Goal: Find specific page/section: Find specific page/section

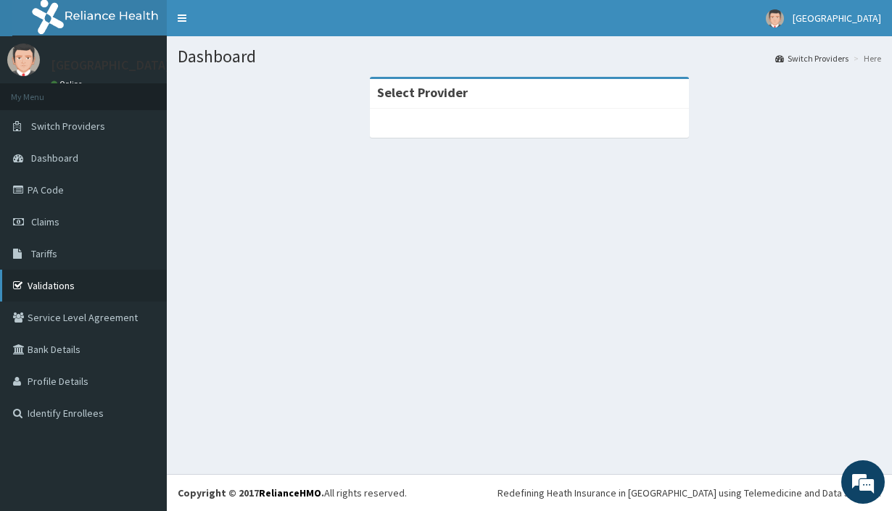
click at [96, 280] on link "Validations" at bounding box center [83, 286] width 167 height 32
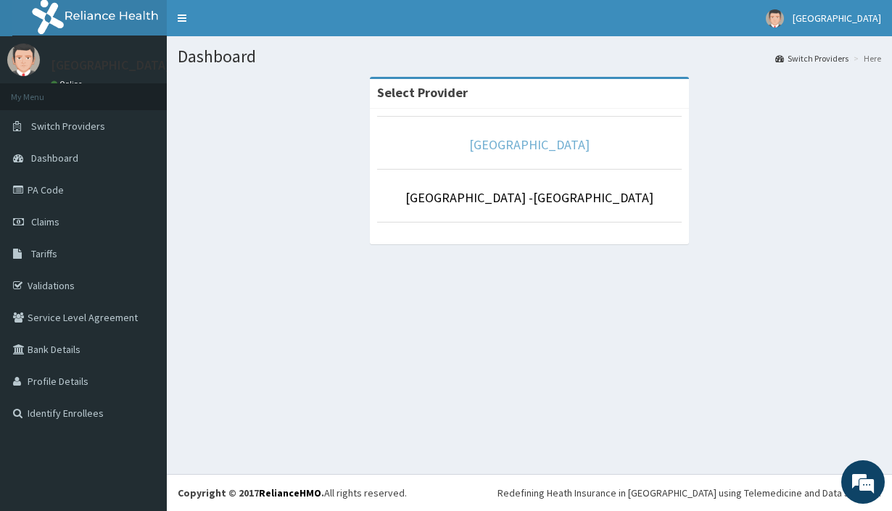
click at [537, 144] on link "[GEOGRAPHIC_DATA]" at bounding box center [529, 144] width 120 height 17
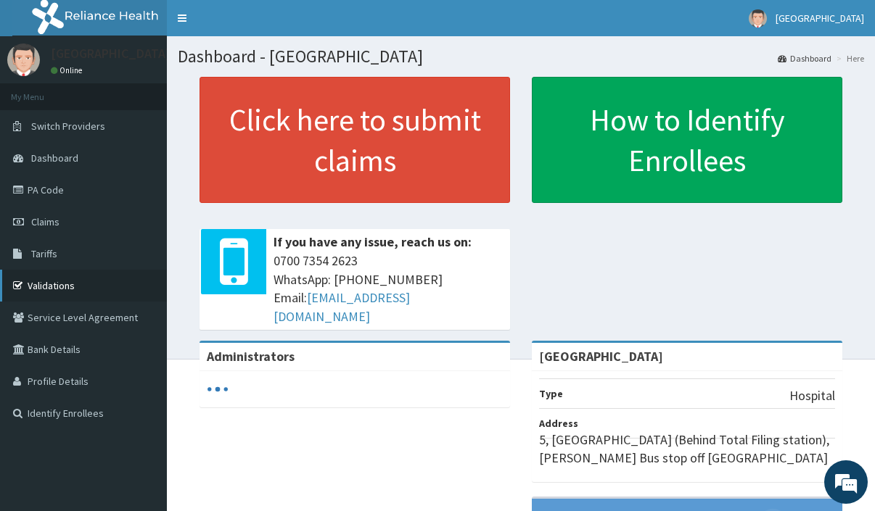
click at [51, 279] on link "Validations" at bounding box center [83, 286] width 167 height 32
